Goal: Task Accomplishment & Management: Manage account settings

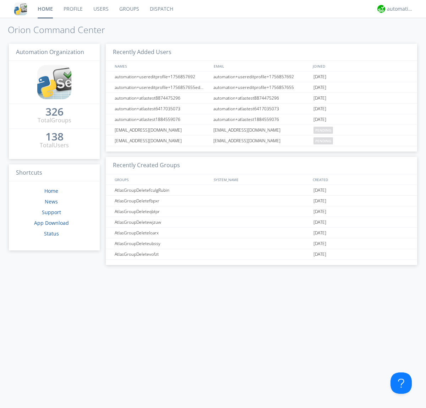
click at [101, 9] on link "Users" at bounding box center [101, 9] width 26 height 18
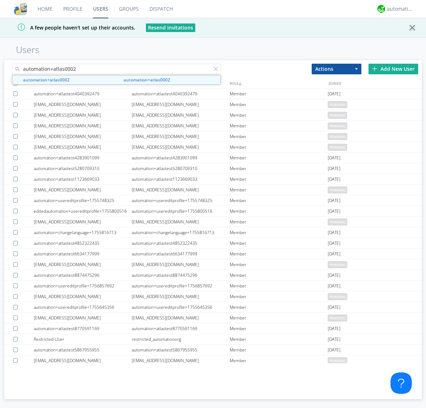
type input "automation+atlas0002"
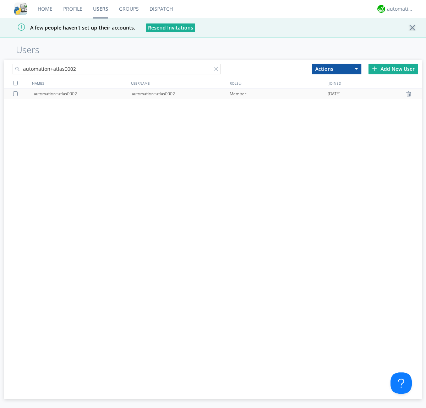
click at [181, 93] on div "automation+atlas0002" at bounding box center [181, 93] width 98 height 11
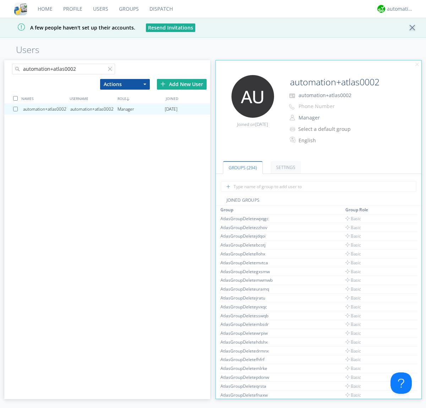
click at [332, 118] on button "Manager" at bounding box center [331, 118] width 71 height 10
click at [0, 0] on link "Basic User" at bounding box center [0, 0] width 0 height 0
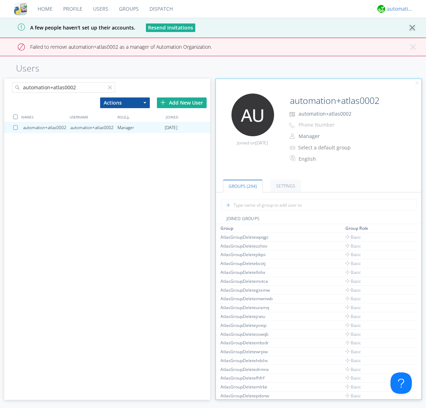
click at [399, 9] on div "automation+atlas" at bounding box center [400, 8] width 27 height 7
